Goal: Find specific fact: Find specific fact

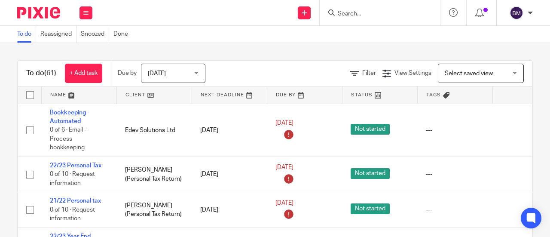
click at [363, 15] on input "Search" at bounding box center [375, 14] width 77 height 8
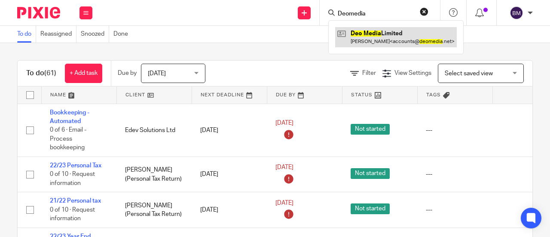
type input "Deomedia"
click at [386, 37] on link at bounding box center [396, 37] width 122 height 20
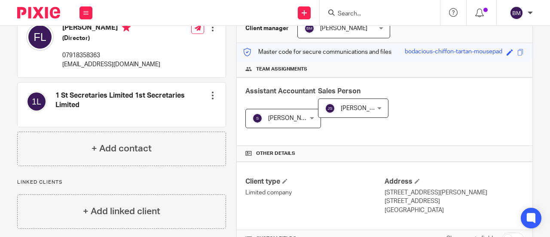
scroll to position [172, 0]
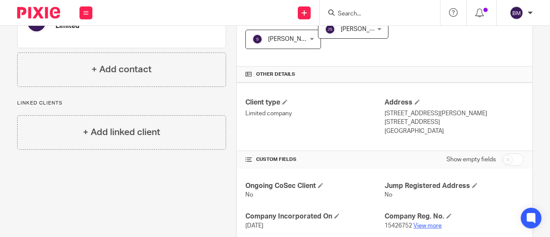
click at [430, 224] on link "View more" at bounding box center [427, 226] width 28 height 6
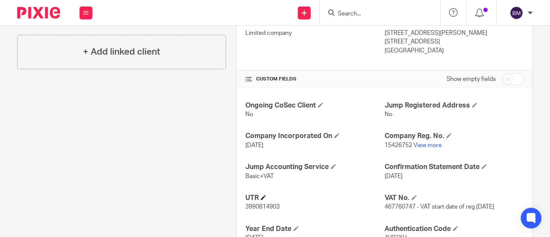
scroll to position [344, 0]
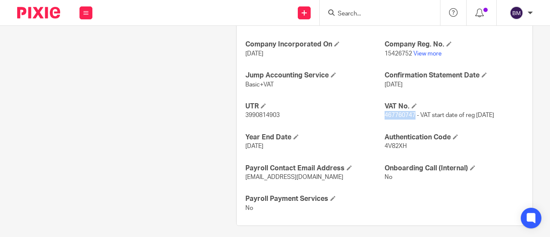
drag, startPoint x: 411, startPoint y: 114, endPoint x: 380, endPoint y: 113, distance: 31.4
click at [384, 113] on span "467760747 - VAT start date of reg [DATE]" at bounding box center [439, 115] width 110 height 6
copy span "467760747"
